Goal: Find contact information: Find contact information

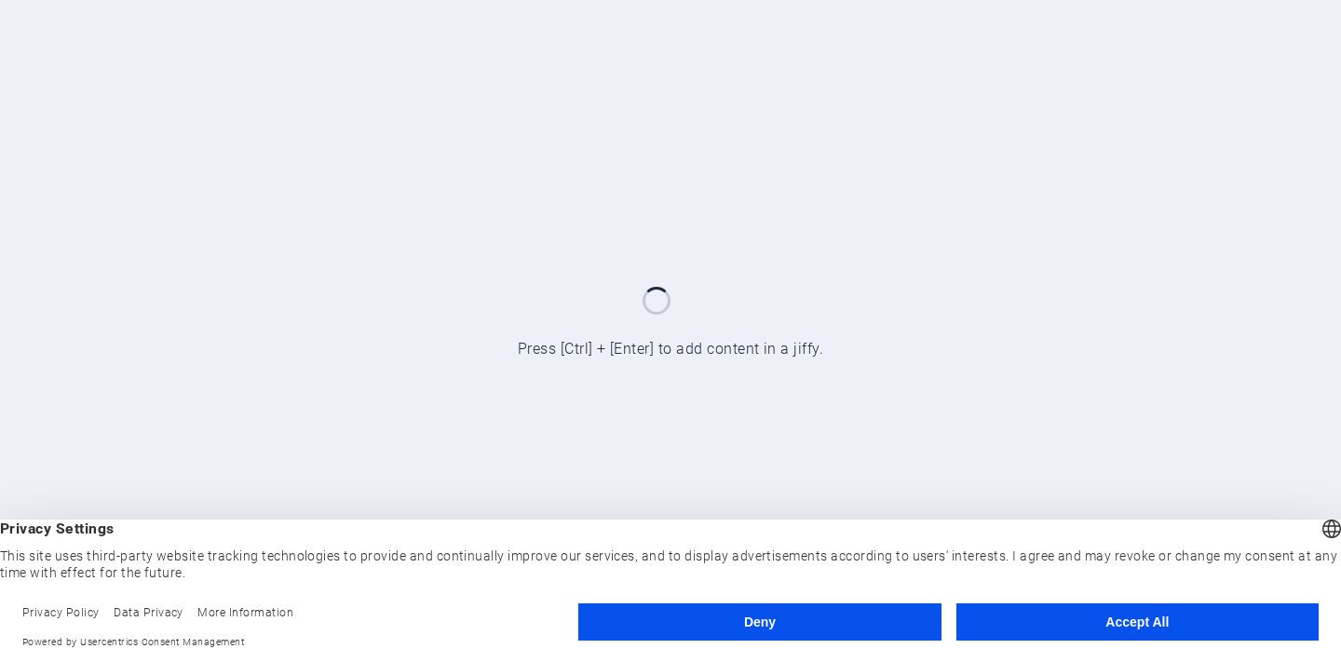
click at [1064, 623] on button "Accept All" at bounding box center [1137, 621] width 362 height 37
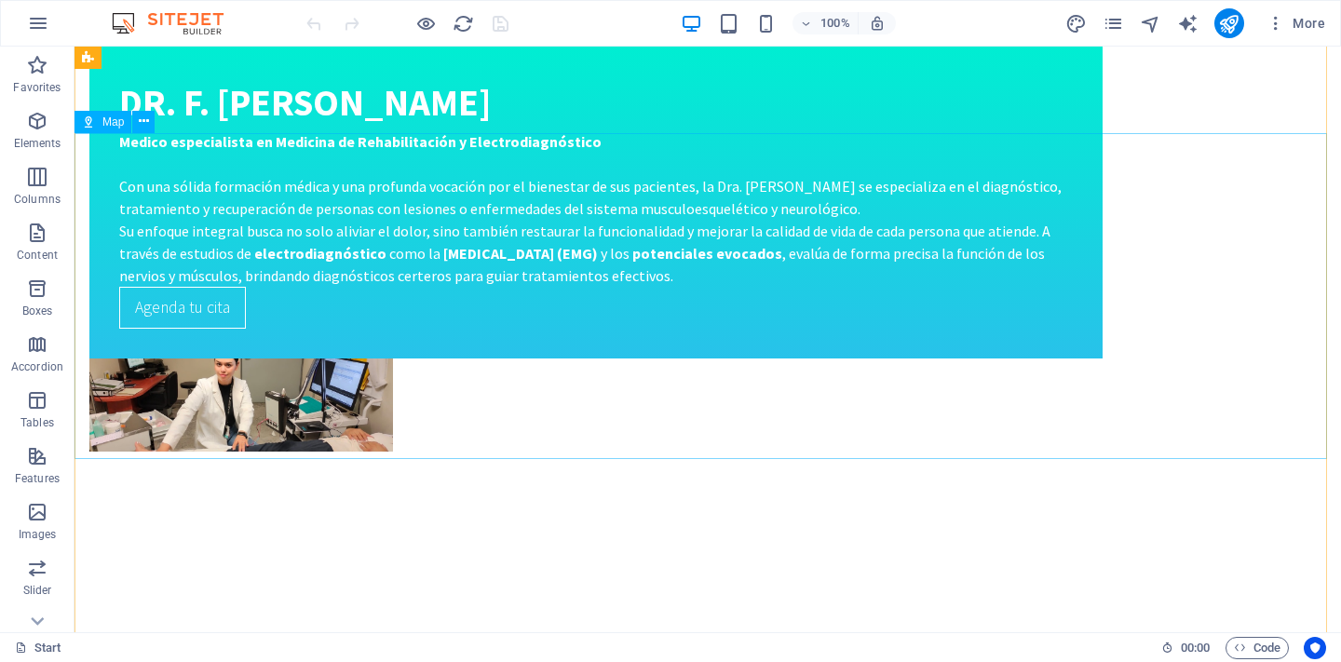
scroll to position [3286, 0]
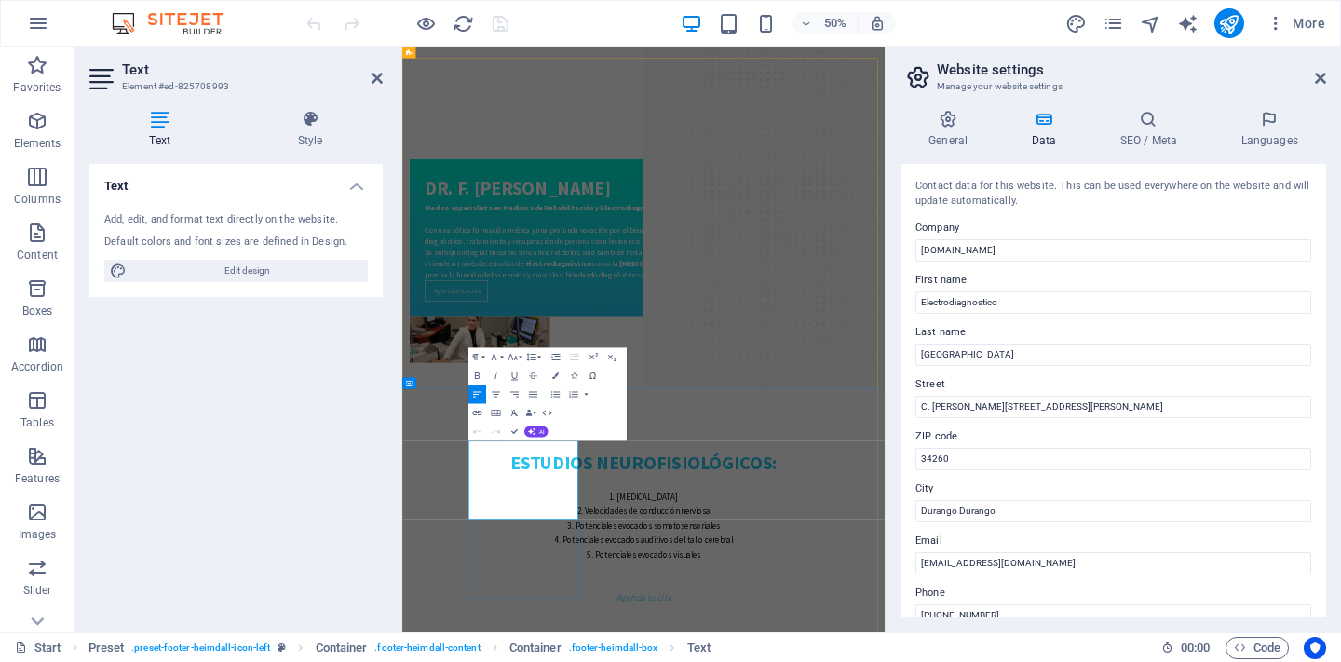
drag, startPoint x: 668, startPoint y: 916, endPoint x: 516, endPoint y: 864, distance: 161.3
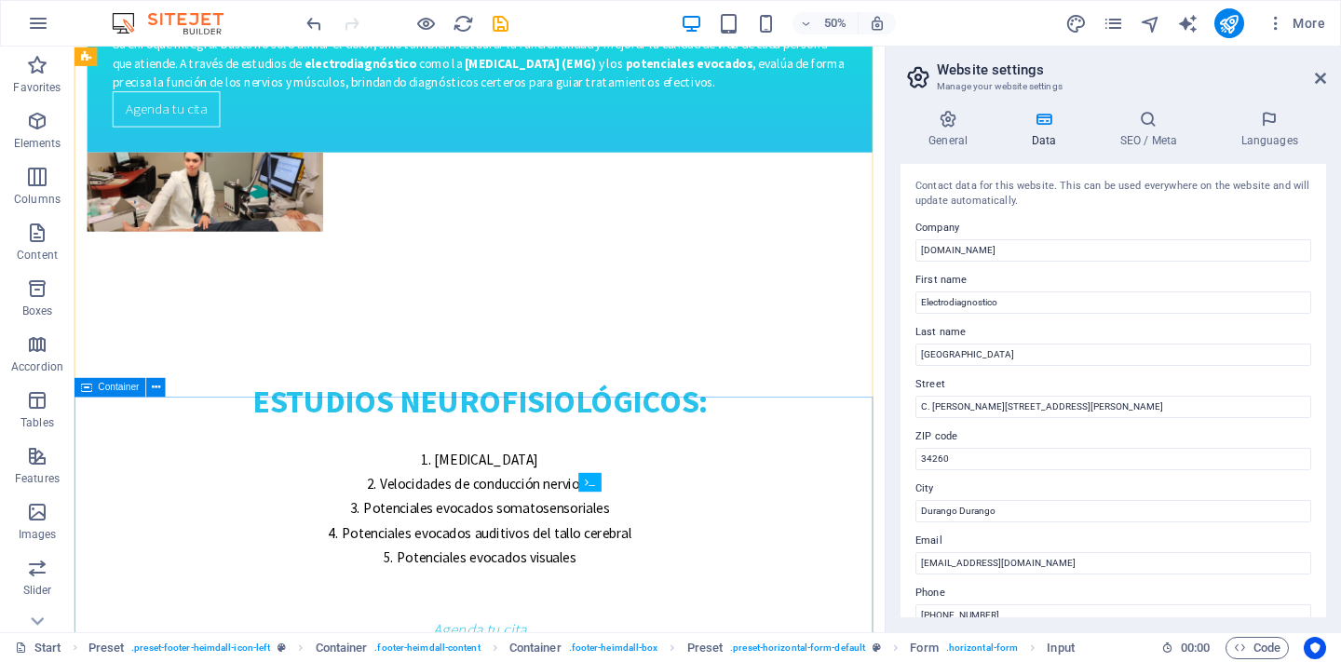
scroll to position [3143, 0]
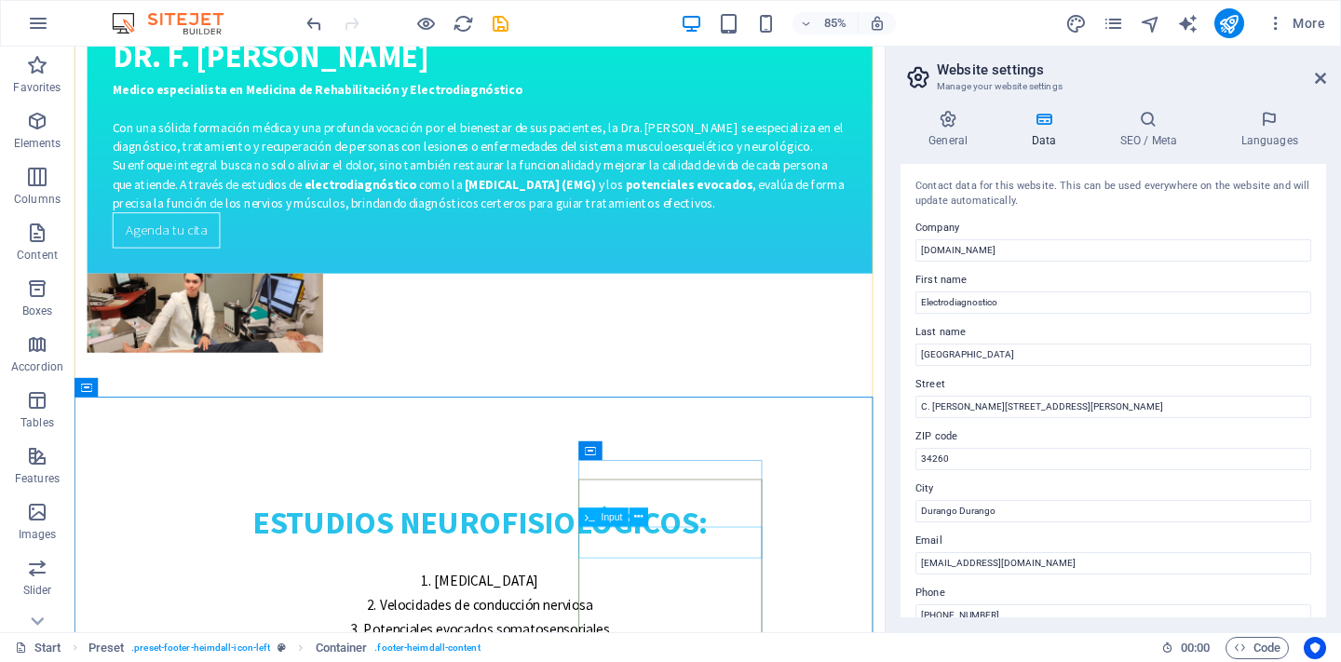
scroll to position [3361, 0]
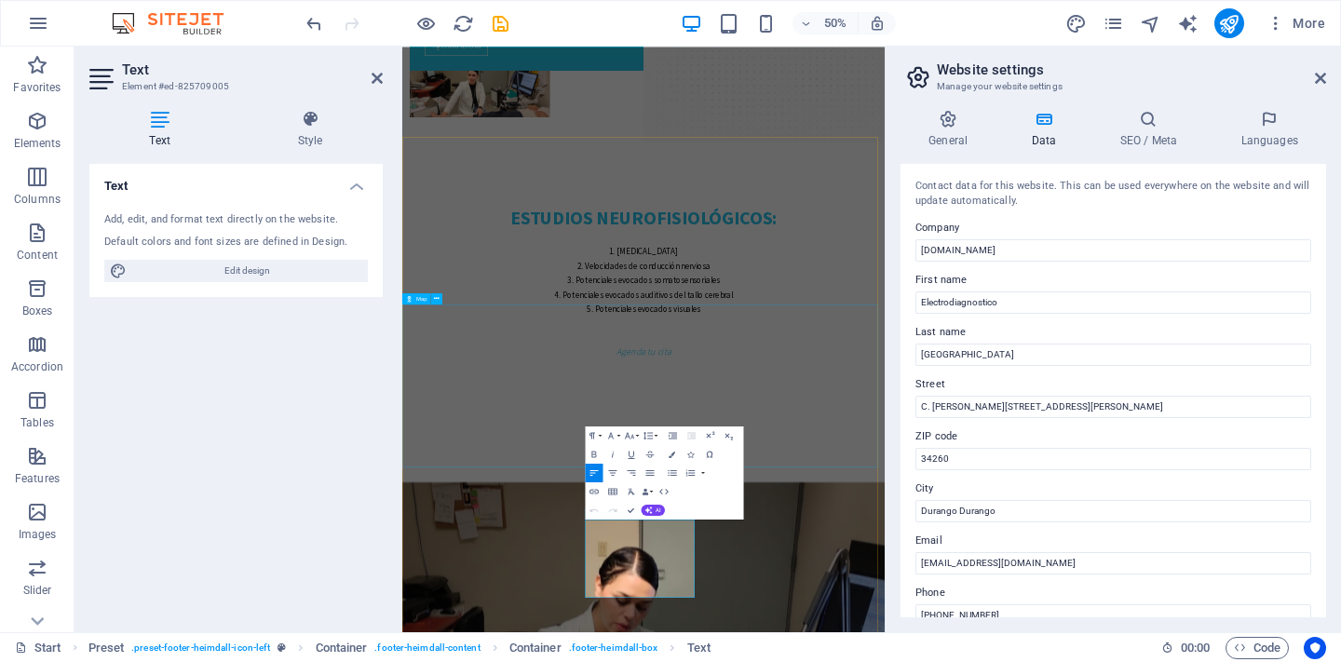
scroll to position [3128, 0]
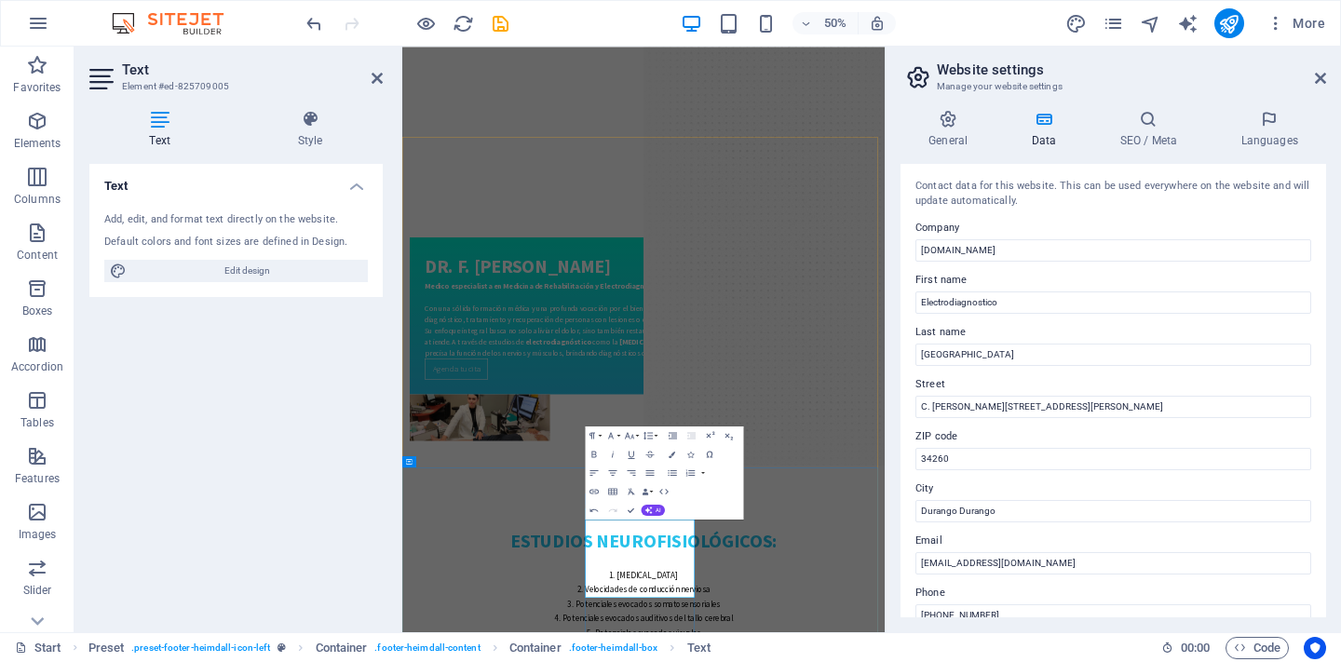
drag, startPoint x: 901, startPoint y: 1007, endPoint x: 827, endPoint y: 1017, distance: 75.1
